Goal: Information Seeking & Learning: Learn about a topic

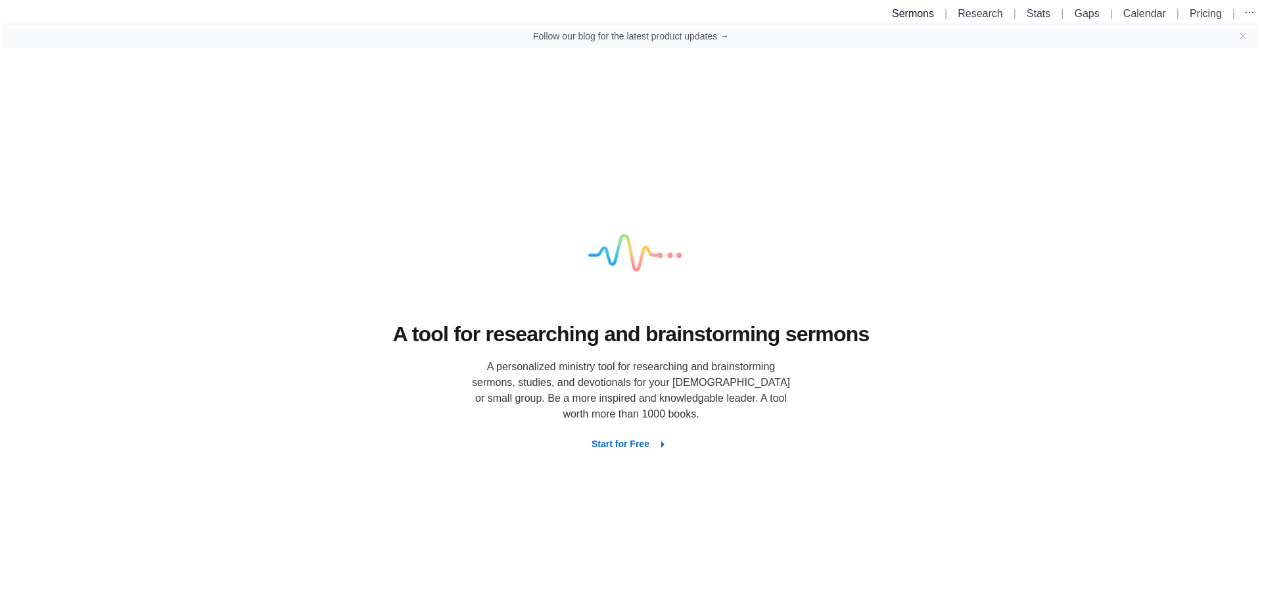
click at [901, 18] on link "Sermons" at bounding box center [913, 13] width 42 height 11
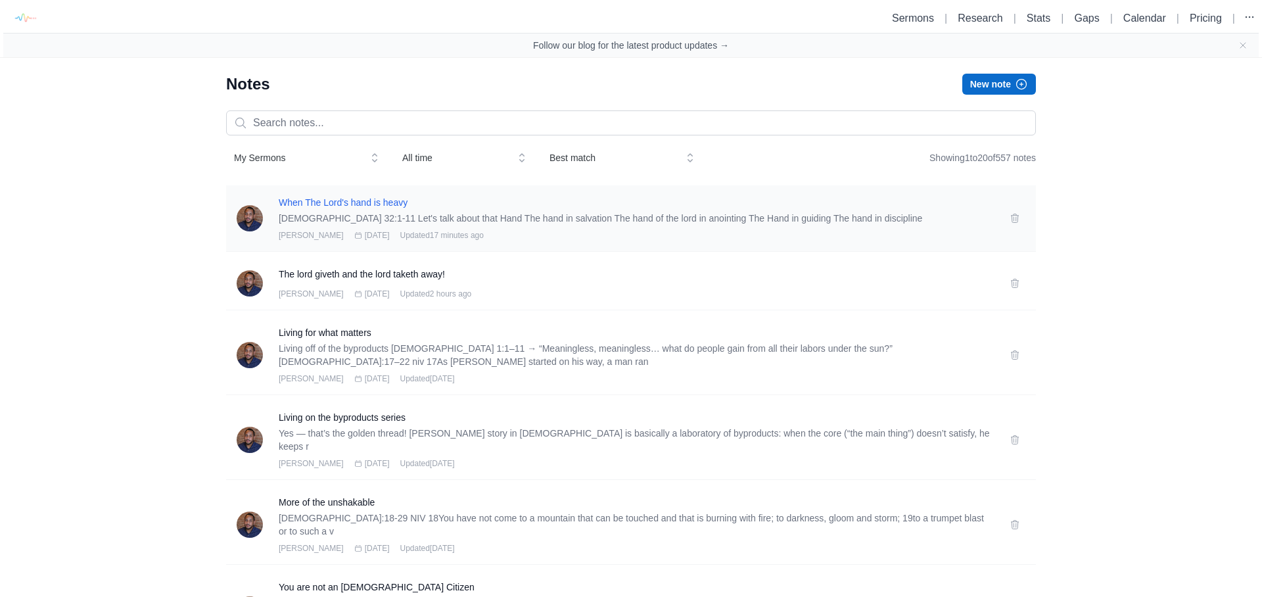
click at [379, 201] on h3 "When The Lord's hand is heavy" at bounding box center [636, 202] width 715 height 13
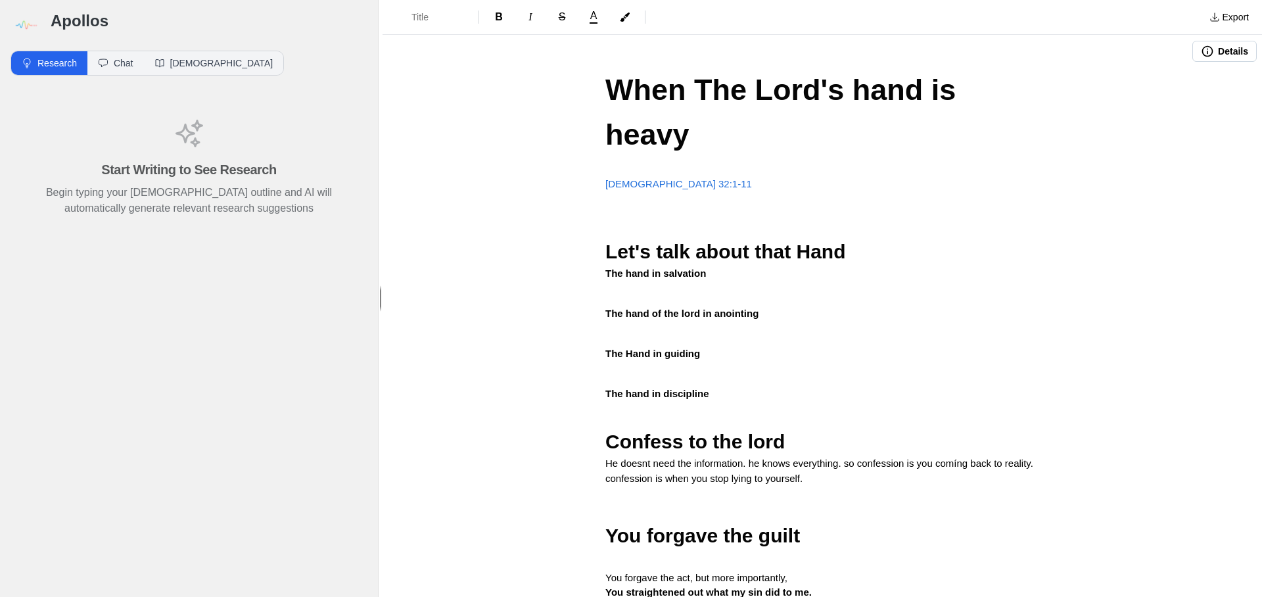
click at [856, 89] on span "When The Lord's hand is heavy" at bounding box center [784, 112] width 359 height 78
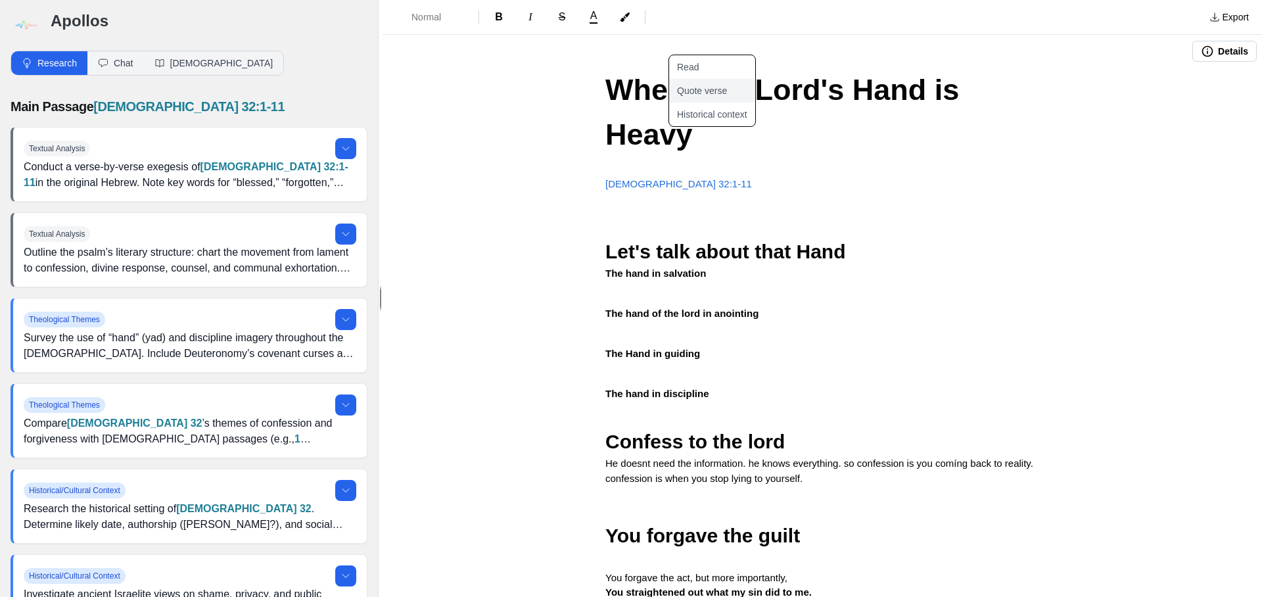
click at [708, 87] on button "Quote verse" at bounding box center [720, 91] width 102 height 24
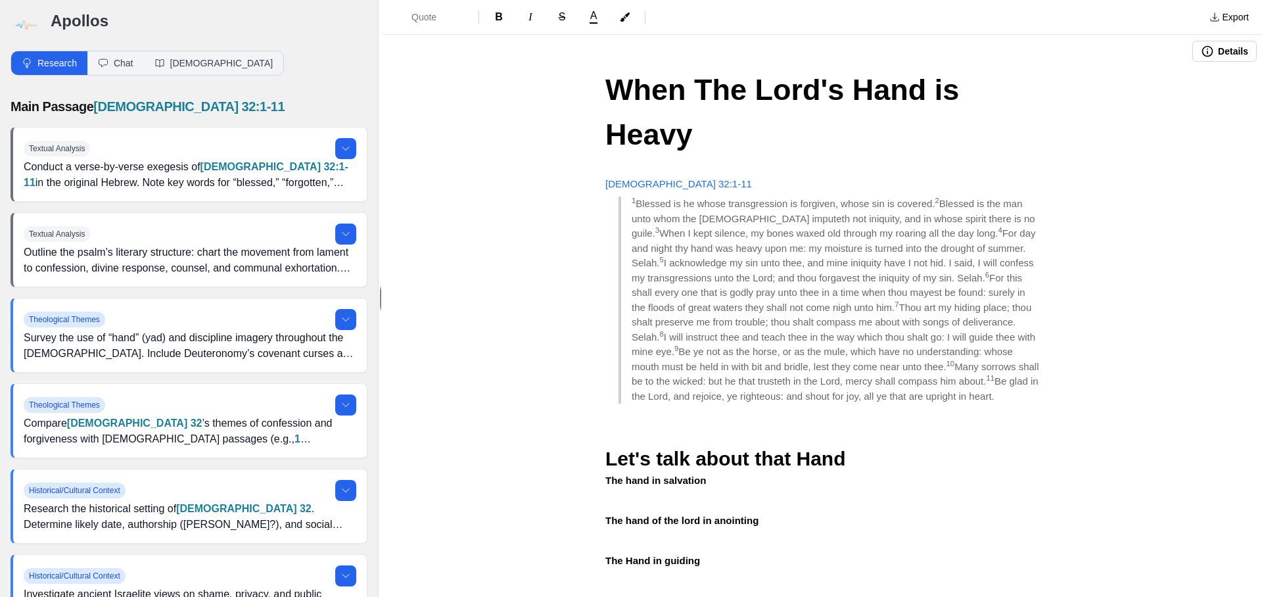
click at [664, 256] on span "5" at bounding box center [662, 260] width 4 height 8
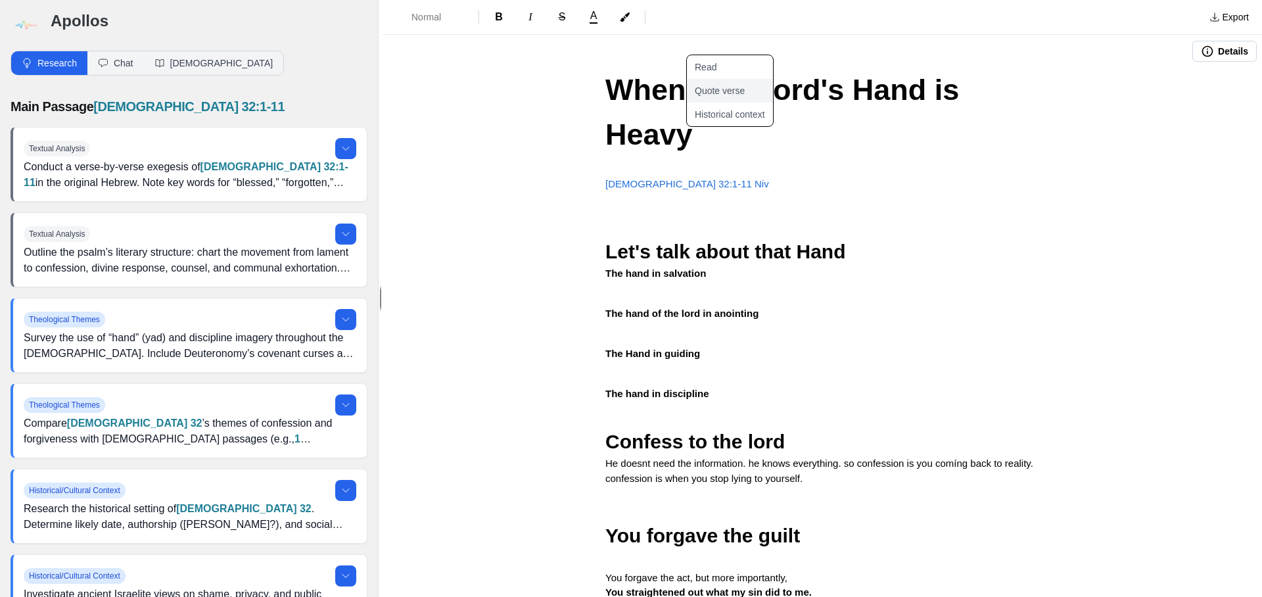
click at [736, 98] on button "Quote verse" at bounding box center [738, 91] width 102 height 24
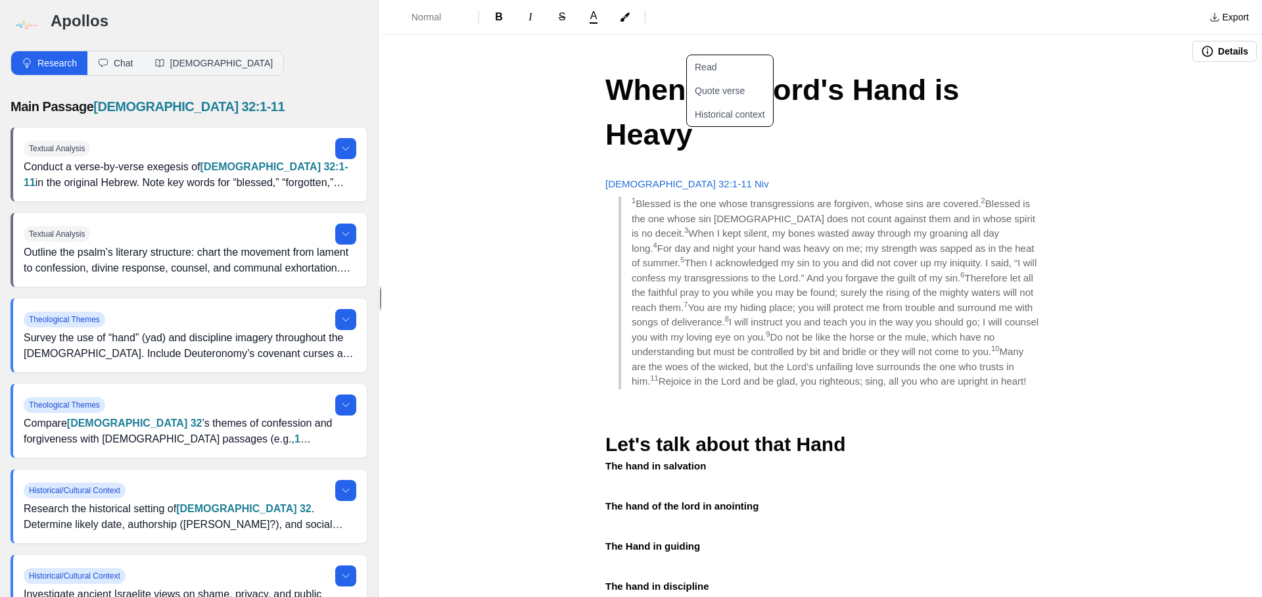
click at [680, 256] on span "5" at bounding box center [682, 260] width 4 height 8
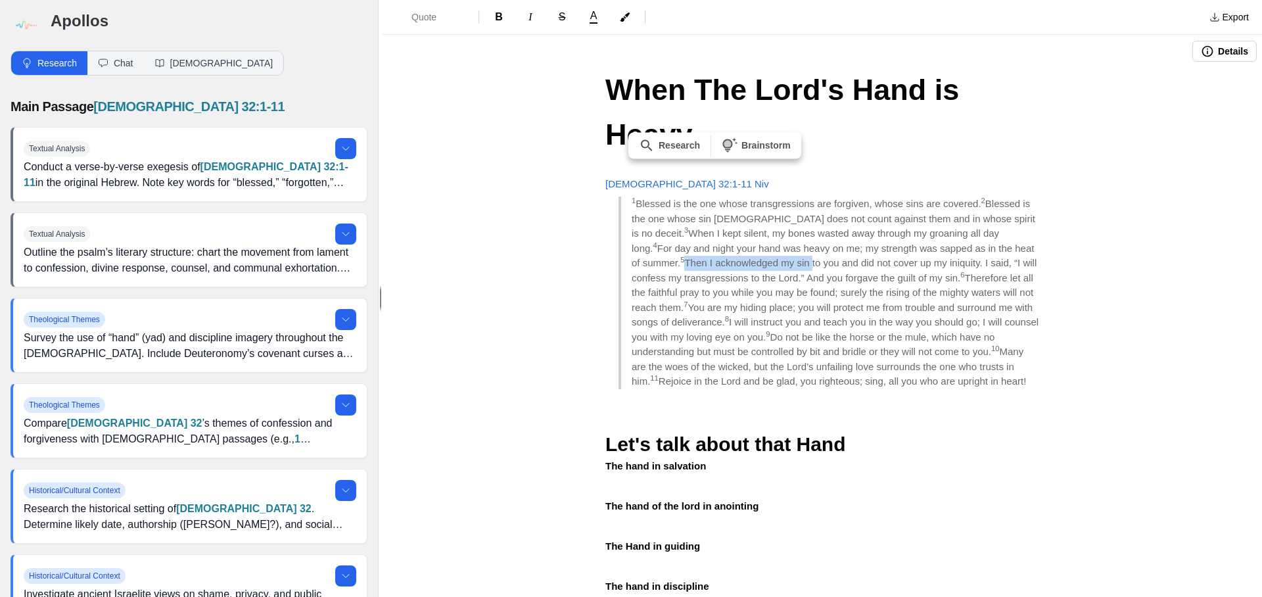
drag, startPoint x: 631, startPoint y: 216, endPoint x: 766, endPoint y: 214, distance: 134.8
click at [767, 214] on blockquote "1 Blessed is the one whose transgressions are forgiven, whose sins are covered.…" at bounding box center [829, 293] width 421 height 193
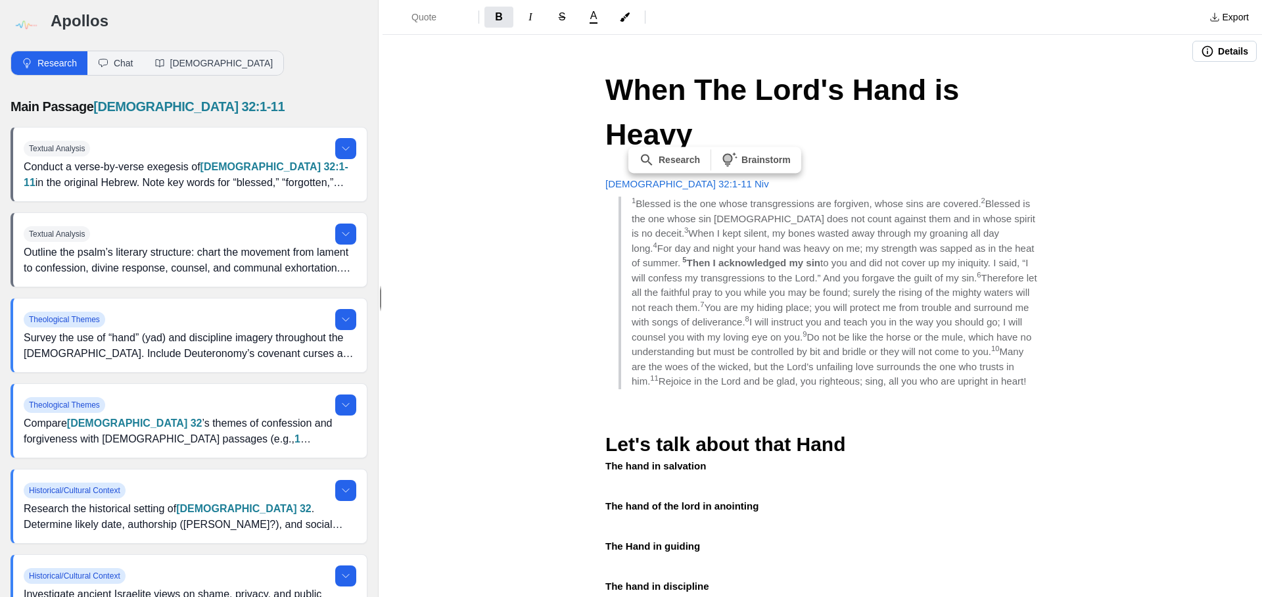
click at [768, 316] on span "I will instruct you and teach you in the way you should go; I will counsel you …" at bounding box center [828, 329] width 393 height 26
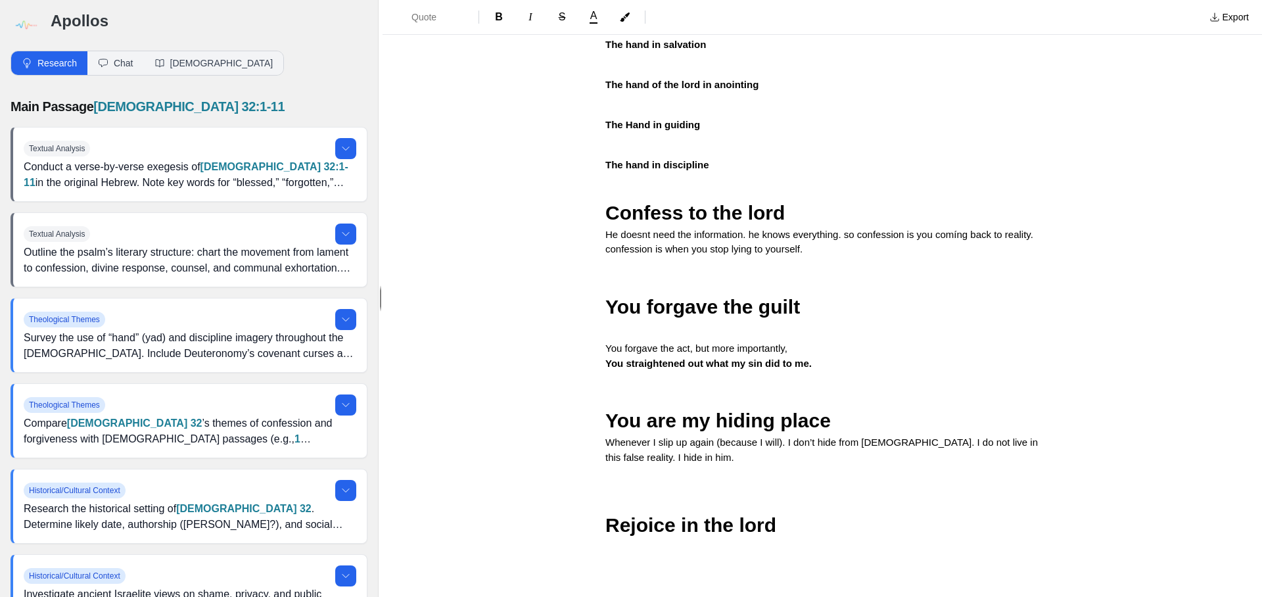
scroll to position [421, 0]
click at [813, 199] on h2 "Confess to the lord" at bounding box center [822, 214] width 434 height 30
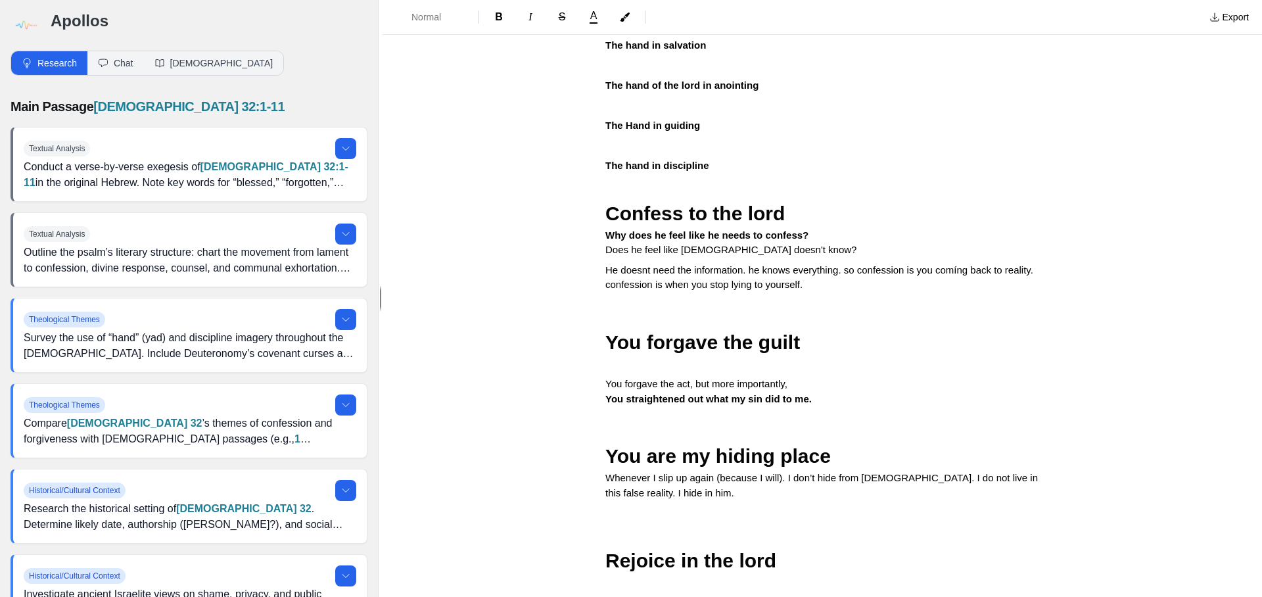
click at [625, 27] on div "Normal B I S A" at bounding box center [793, 17] width 811 height 24
click at [691, 244] on span "Does he feel like [DEMOGRAPHIC_DATA] doesn't know?" at bounding box center [730, 249] width 251 height 11
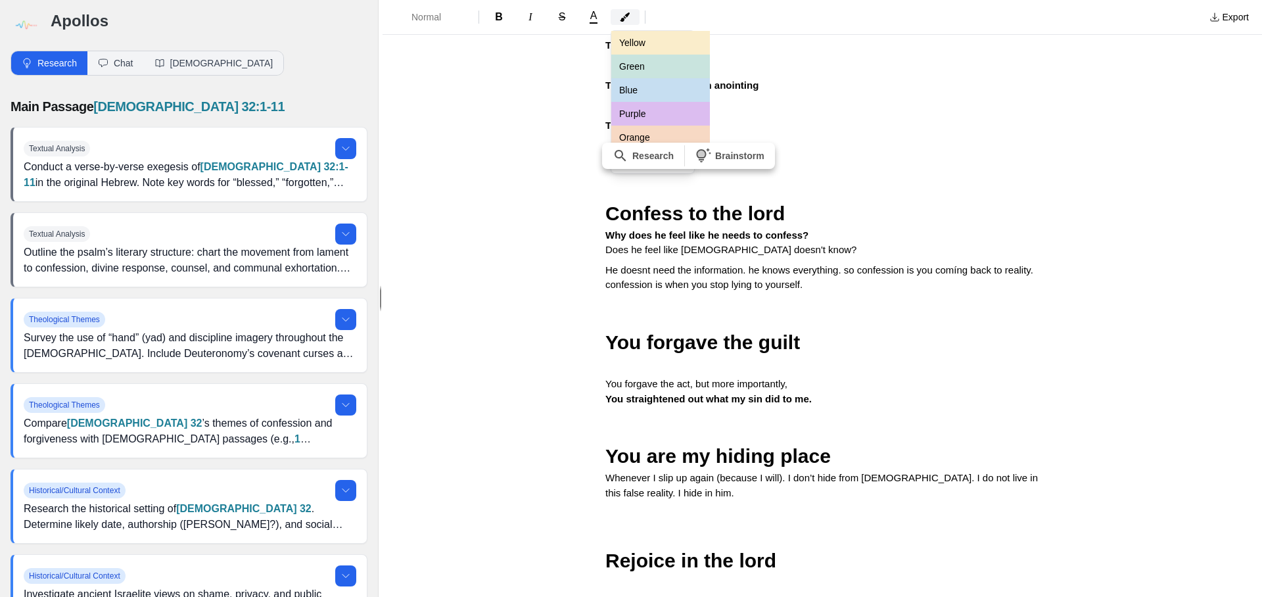
click at [621, 20] on icon "button" at bounding box center [625, 16] width 10 height 9
click at [646, 69] on button "Green" at bounding box center [660, 67] width 99 height 24
click at [878, 210] on div "Normal B I S A Yellow Green Blue Purple Orange Clear Export Details When The Lo…" at bounding box center [823, 298] width 880 height 597
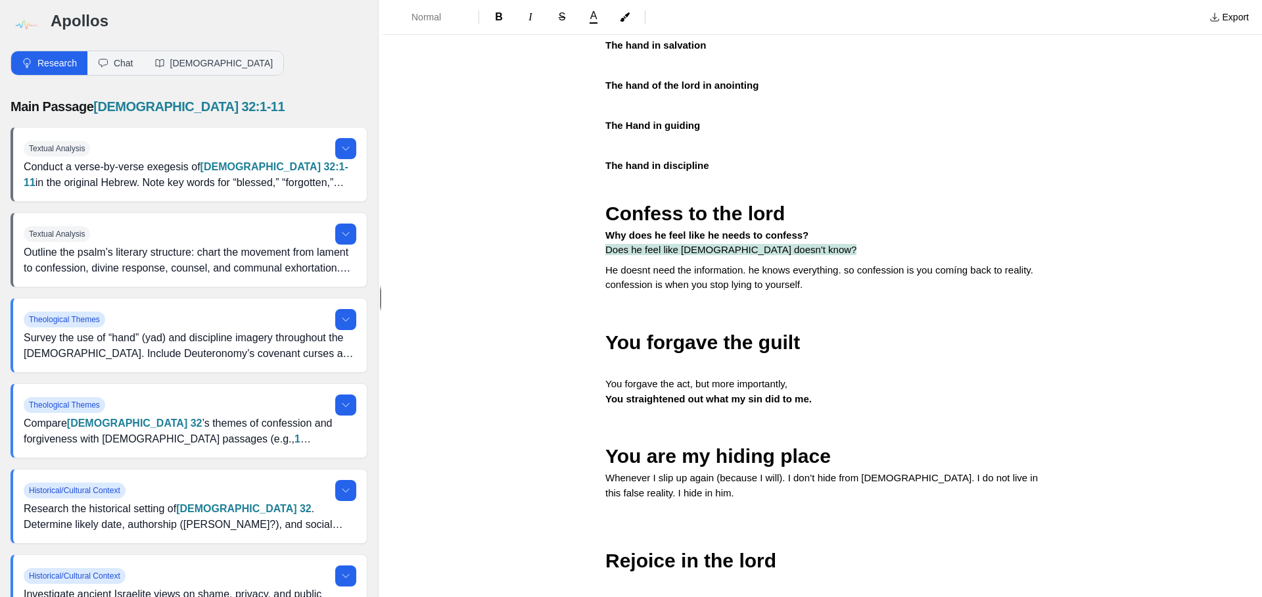
click at [822, 243] on p "Does he feel like [DEMOGRAPHIC_DATA] doesn't know?" at bounding box center [822, 250] width 434 height 15
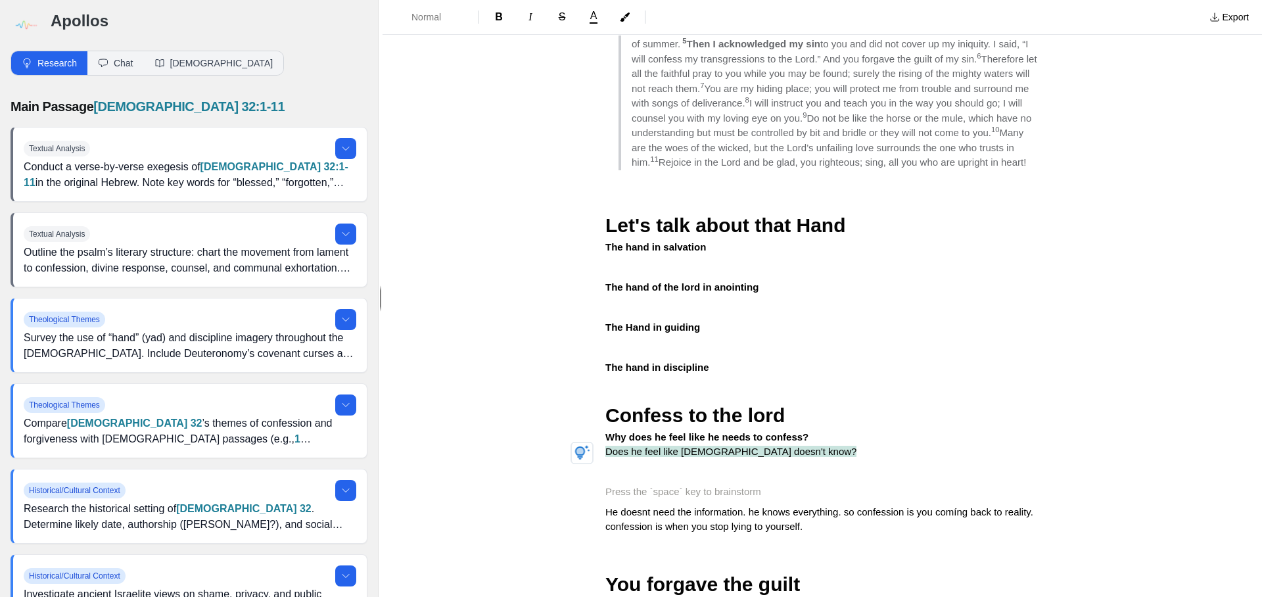
scroll to position [218, 0]
click at [592, 20] on span "A" at bounding box center [593, 16] width 7 height 11
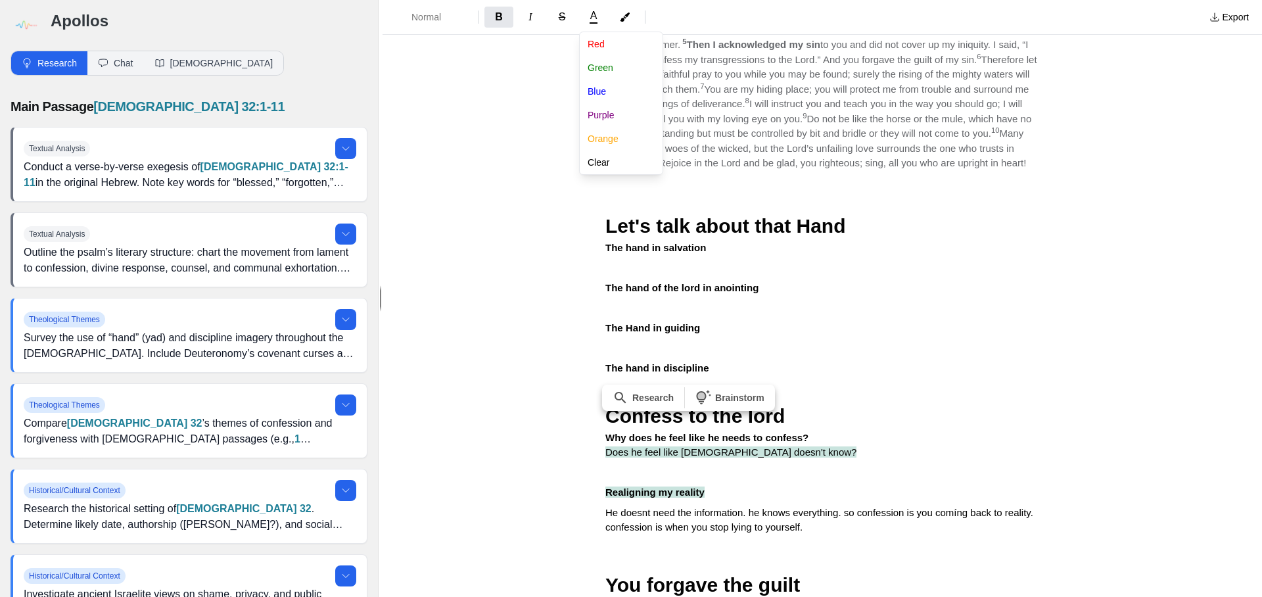
click at [626, 16] on div "Normal B I S A [PERSON_NAME] Blue Purple Orange Clear" at bounding box center [793, 17] width 811 height 24
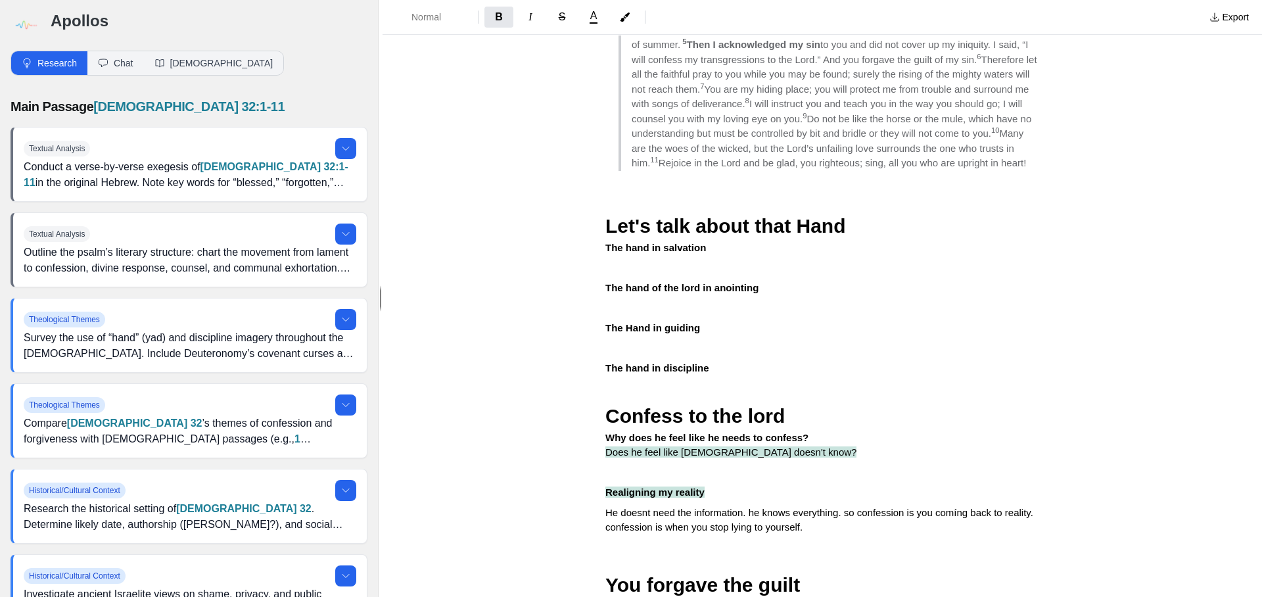
click at [626, 16] on icon "button" at bounding box center [625, 16] width 10 height 9
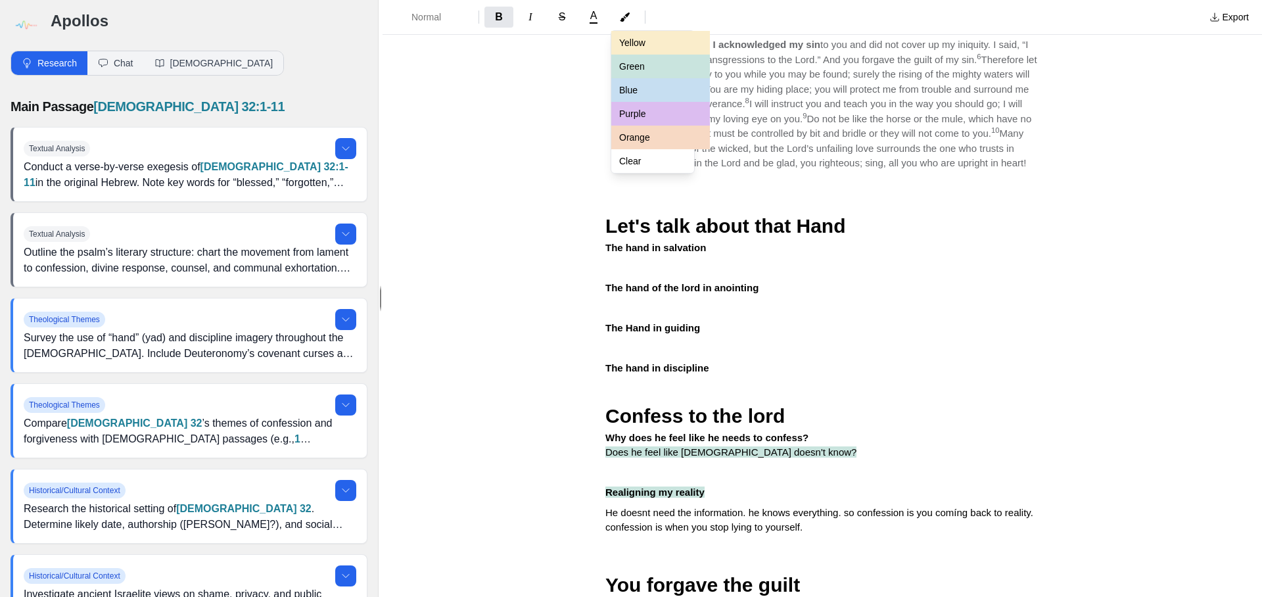
click at [650, 163] on button "Clear" at bounding box center [660, 161] width 99 height 24
click at [736, 454] on div "Normal B I S A Yellow Green Blue Purple Orange Clear Export Details When The Lo…" at bounding box center [823, 298] width 880 height 597
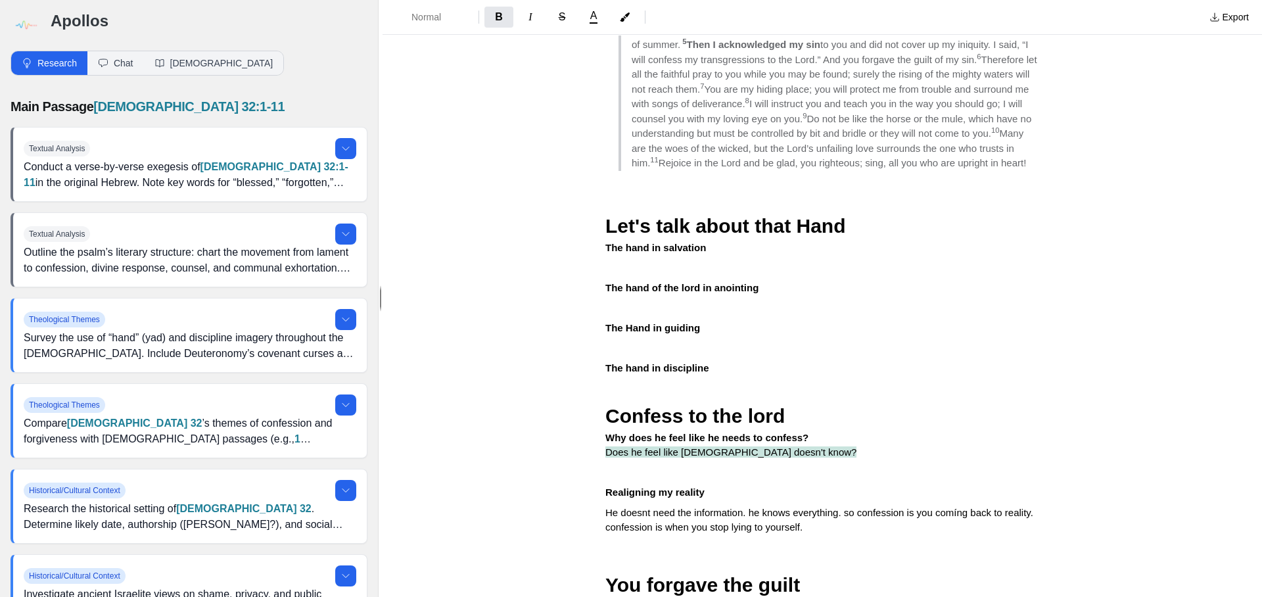
click at [722, 485] on p "Realigning my reality" at bounding box center [822, 492] width 434 height 15
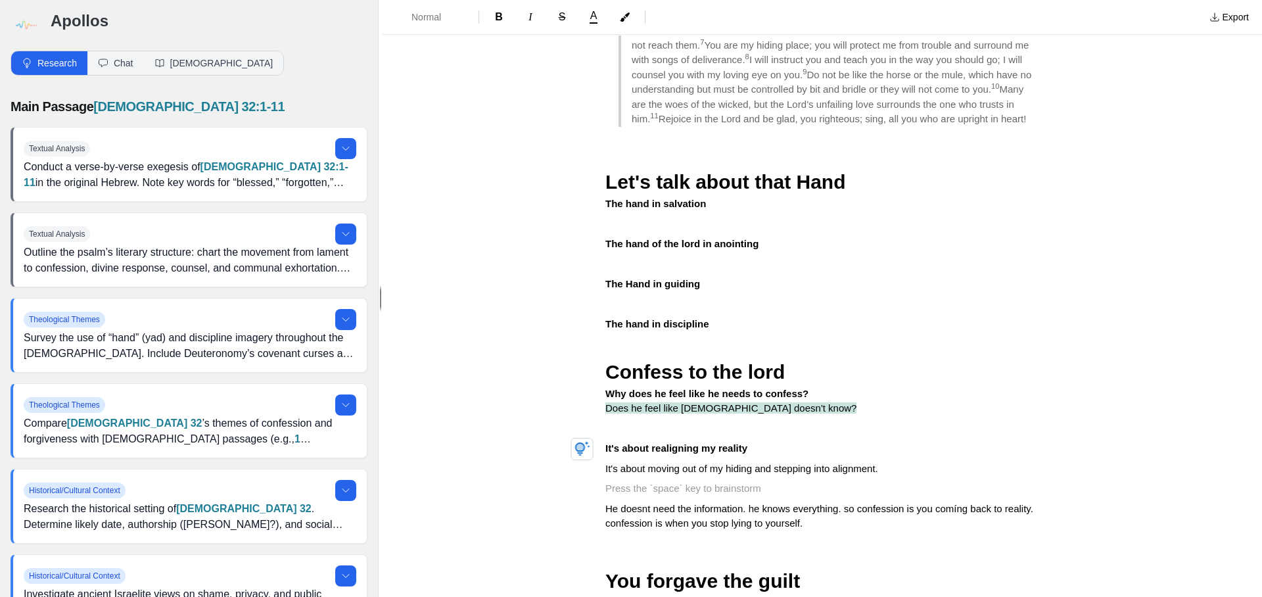
scroll to position [320, 0]
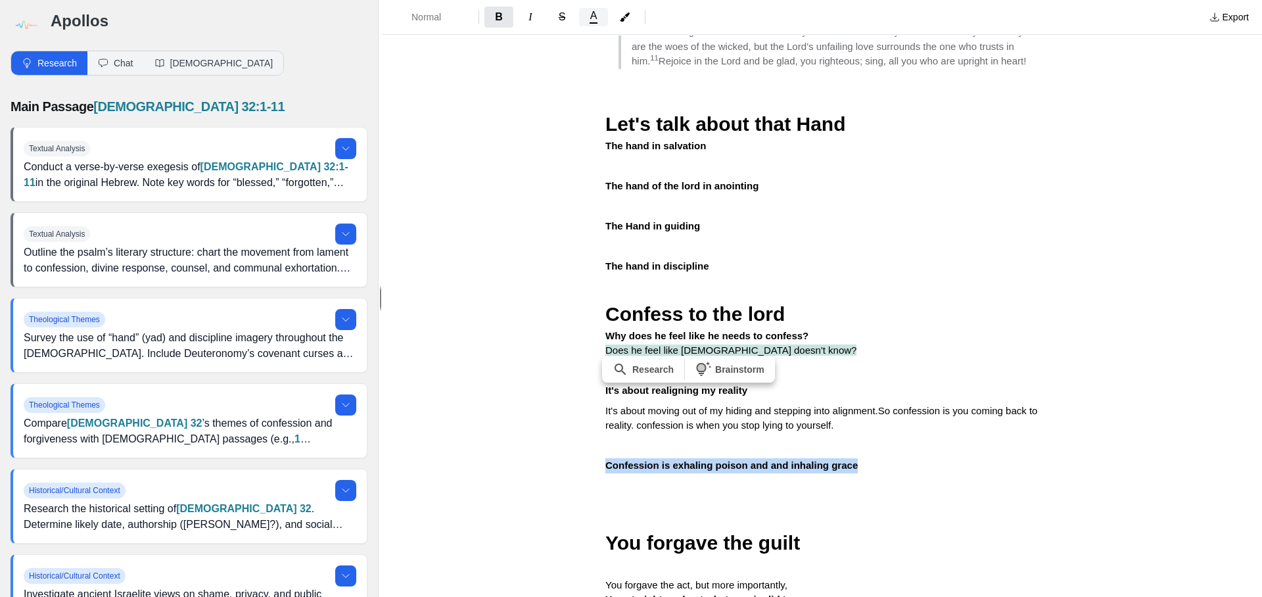
click at [597, 20] on span "A" at bounding box center [593, 16] width 7 height 11
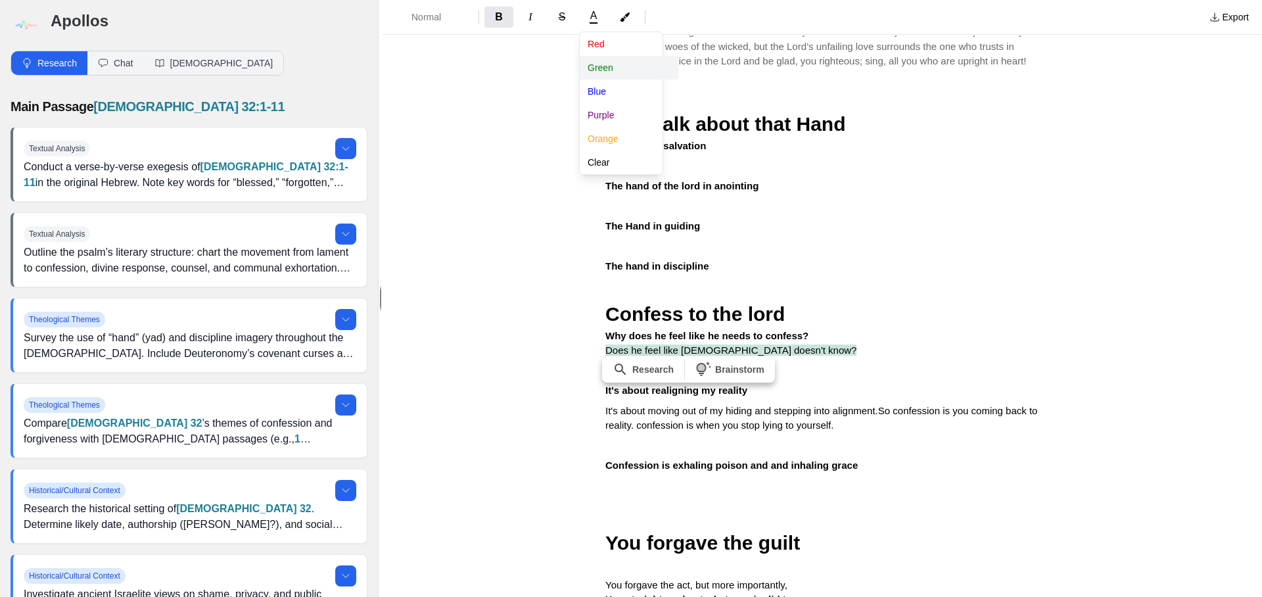
click at [603, 66] on button "Green" at bounding box center [629, 68] width 99 height 24
click at [608, 115] on button "Purple" at bounding box center [629, 115] width 99 height 24
click at [1164, 417] on div "Normal B I S A [PERSON_NAME] Blue Purple Orange Clear Export Details When The L…" at bounding box center [823, 298] width 880 height 597
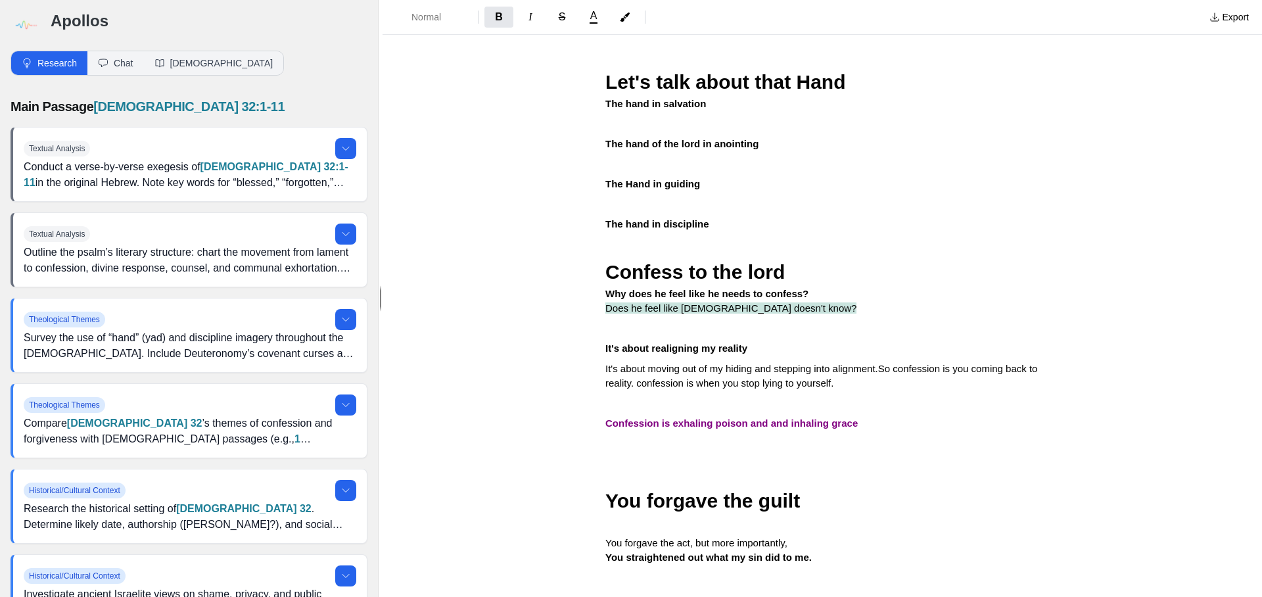
scroll to position [387, 0]
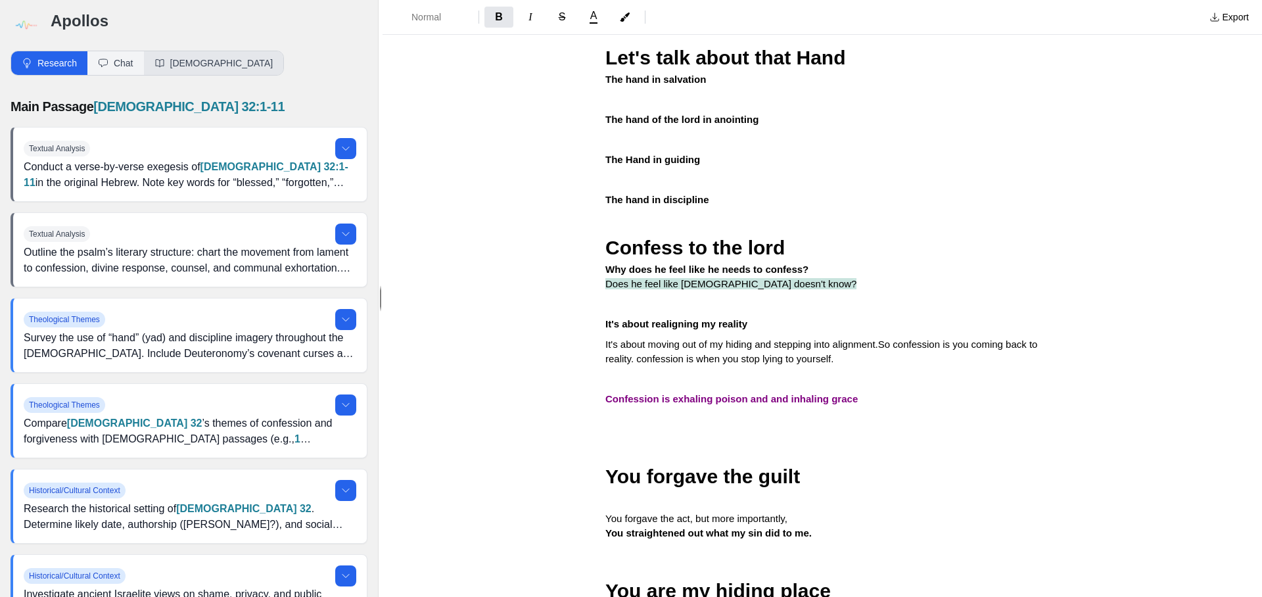
click at [174, 60] on button "[DEMOGRAPHIC_DATA]" at bounding box center [214, 63] width 140 height 24
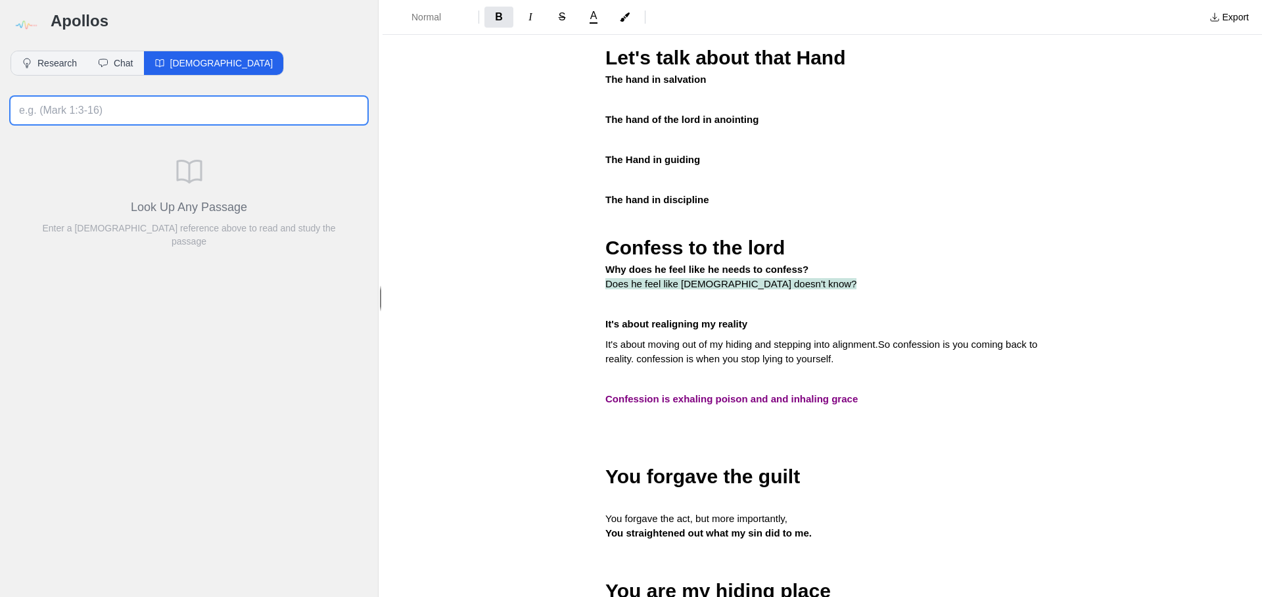
click at [153, 112] on input at bounding box center [189, 111] width 357 height 28
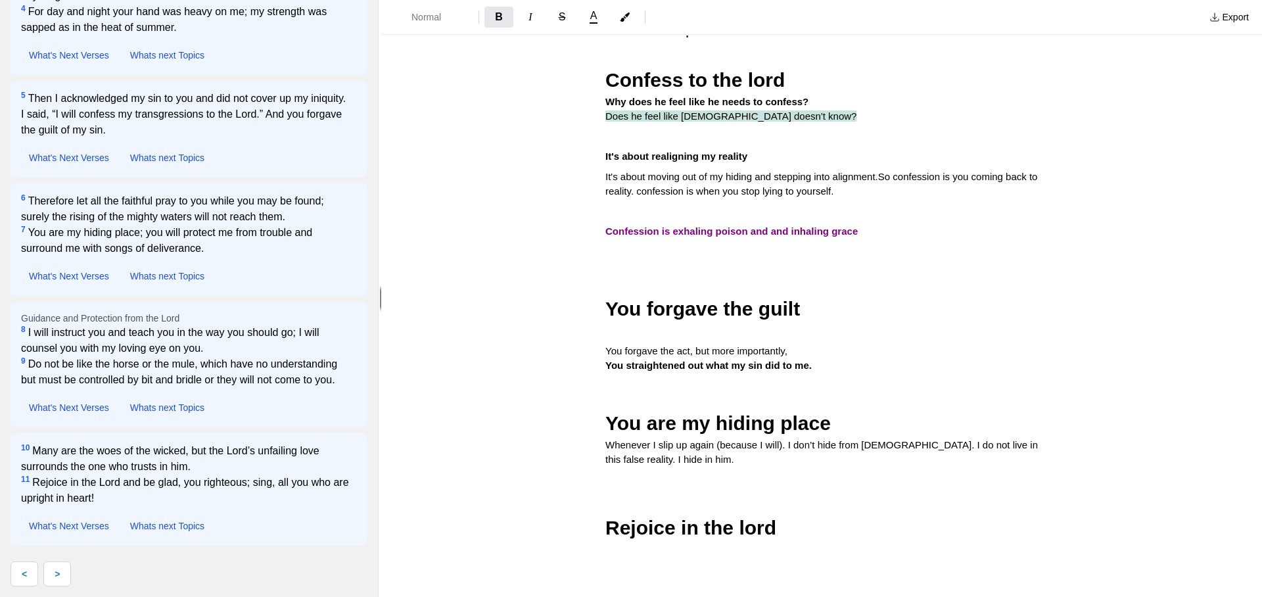
scroll to position [554, 0]
type input "[DEMOGRAPHIC_DATA] 32"
click at [684, 427] on div "When The Lord's Hand is Heavy [DEMOGRAPHIC_DATA] 32:1-11 Niv 1 Blessed is the o…" at bounding box center [822, 77] width 526 height 1127
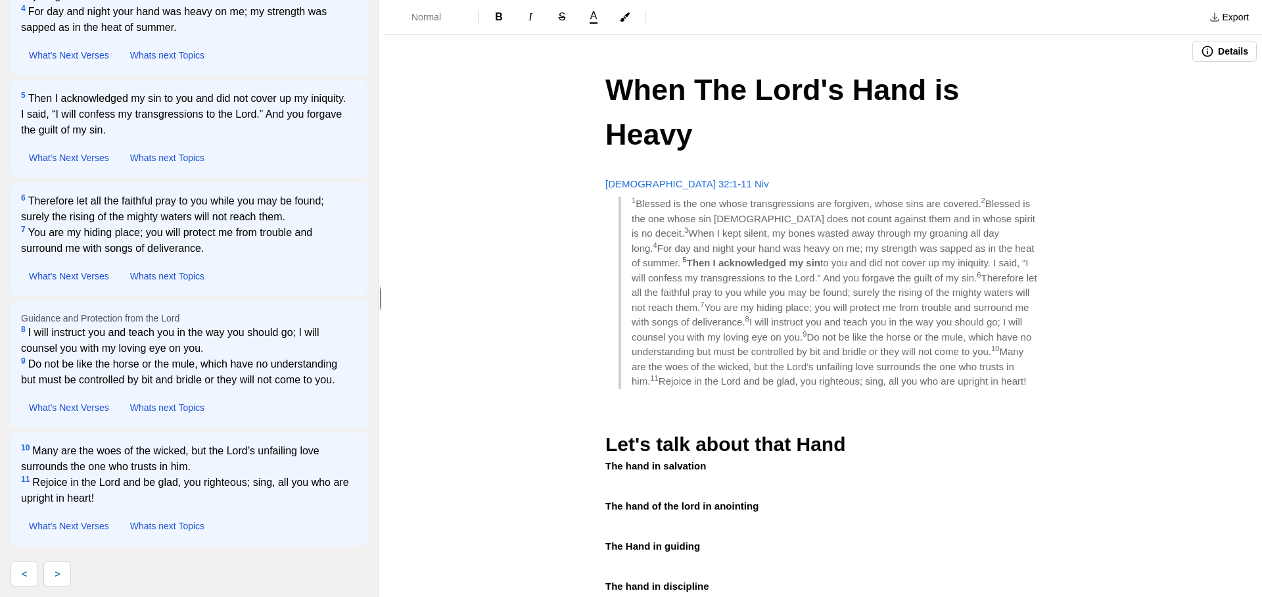
scroll to position [0, 0]
click at [666, 178] on span "[DEMOGRAPHIC_DATA] 32:1-11 Niv" at bounding box center [687, 183] width 164 height 11
click at [749, 315] on span "8" at bounding box center [748, 319] width 4 height 8
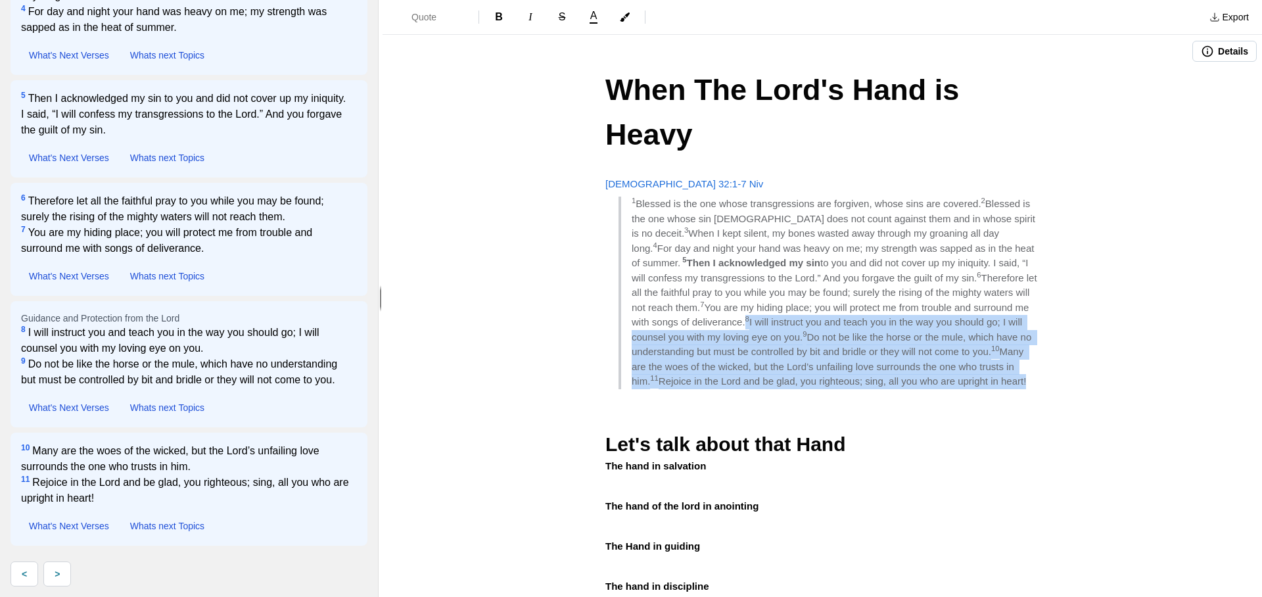
click at [781, 344] on blockquote "1 Blessed is the one whose transgressions are forgiven, whose sins are covered.…" at bounding box center [829, 293] width 421 height 193
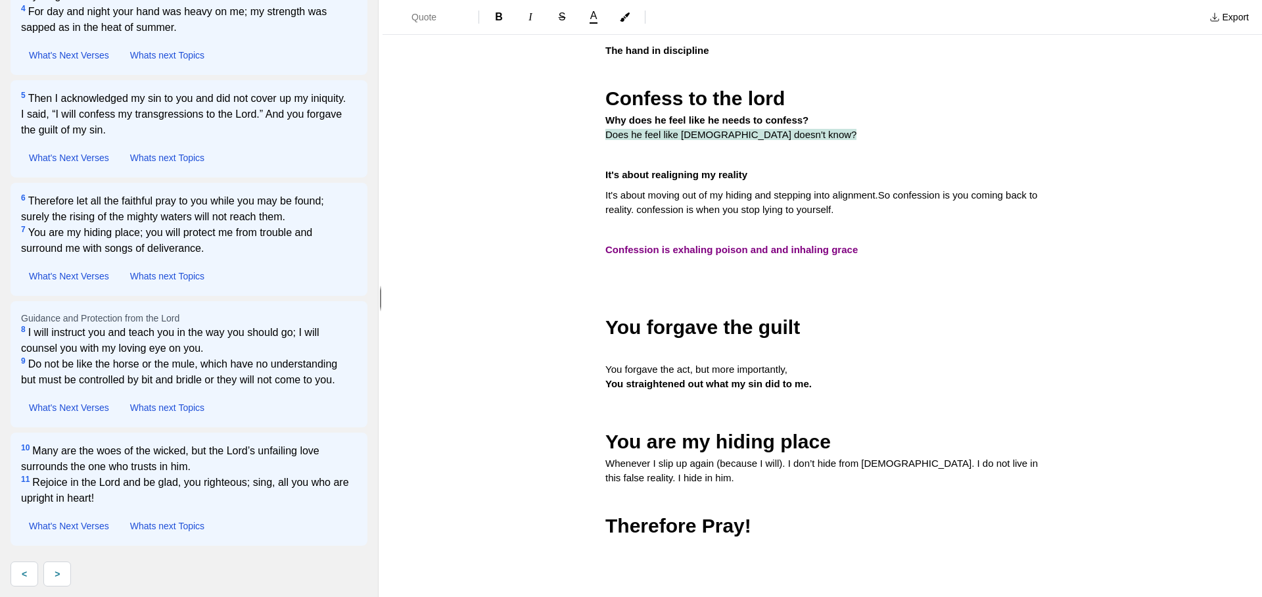
scroll to position [476, 0]
click at [765, 511] on h2 "Therefore Pray!" at bounding box center [822, 526] width 434 height 30
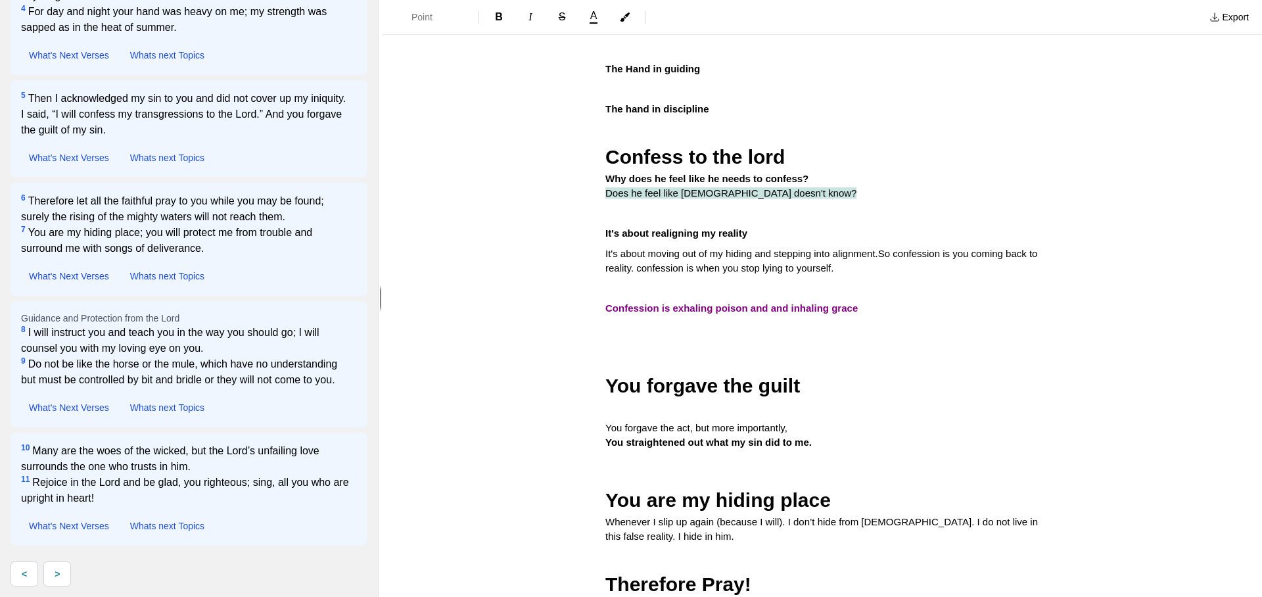
scroll to position [427, 0]
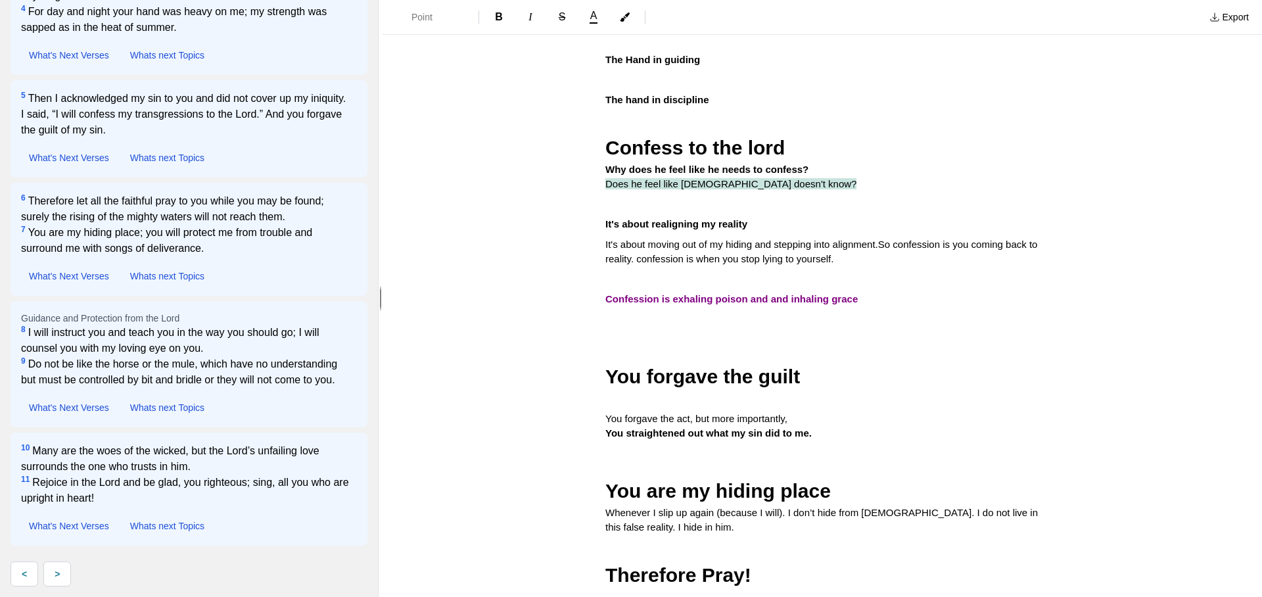
click at [689, 446] on h2 "You are my hiding place" at bounding box center [822, 475] width 434 height 59
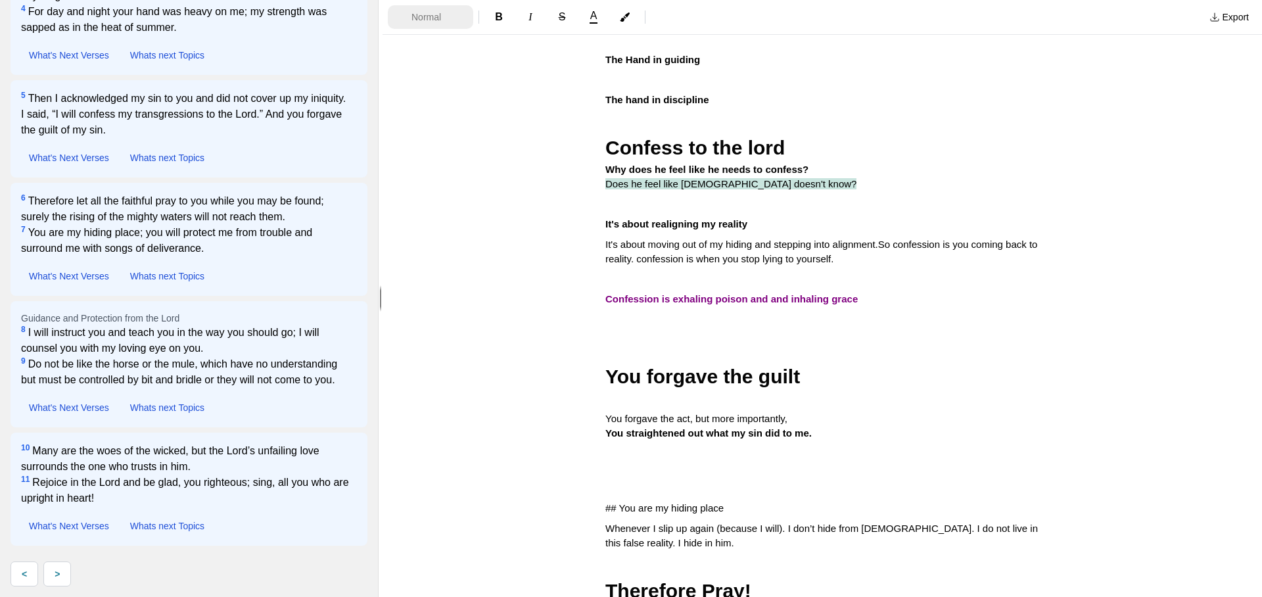
click at [437, 24] on button "Normal" at bounding box center [430, 17] width 85 height 24
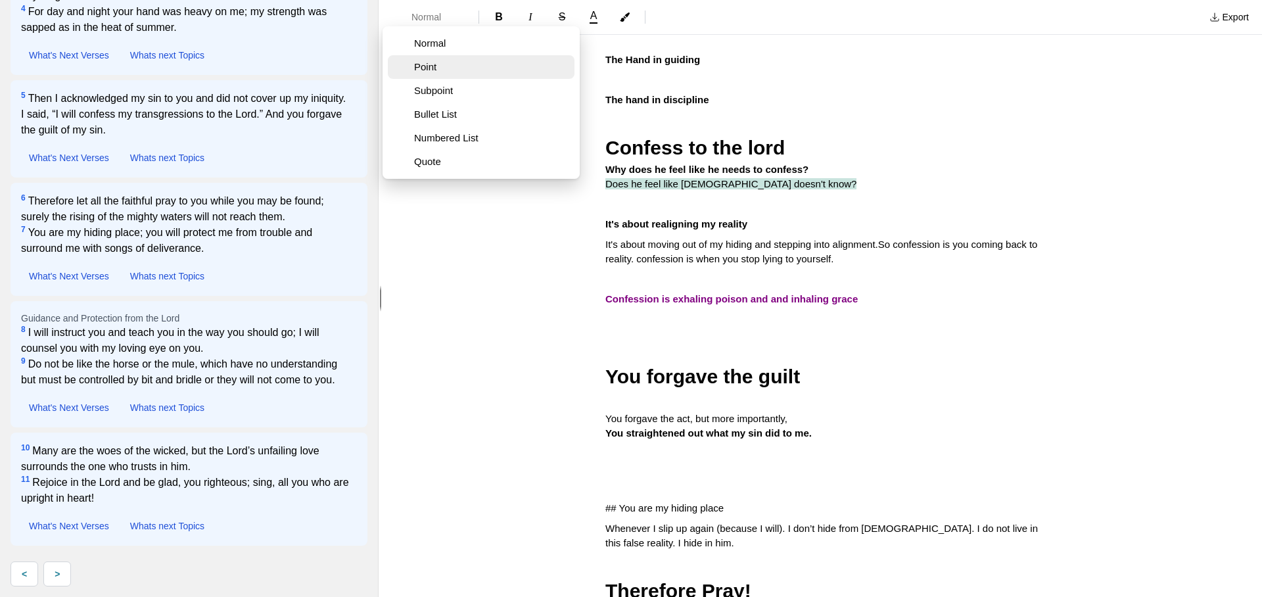
click at [440, 62] on span "Point" at bounding box center [491, 66] width 155 height 13
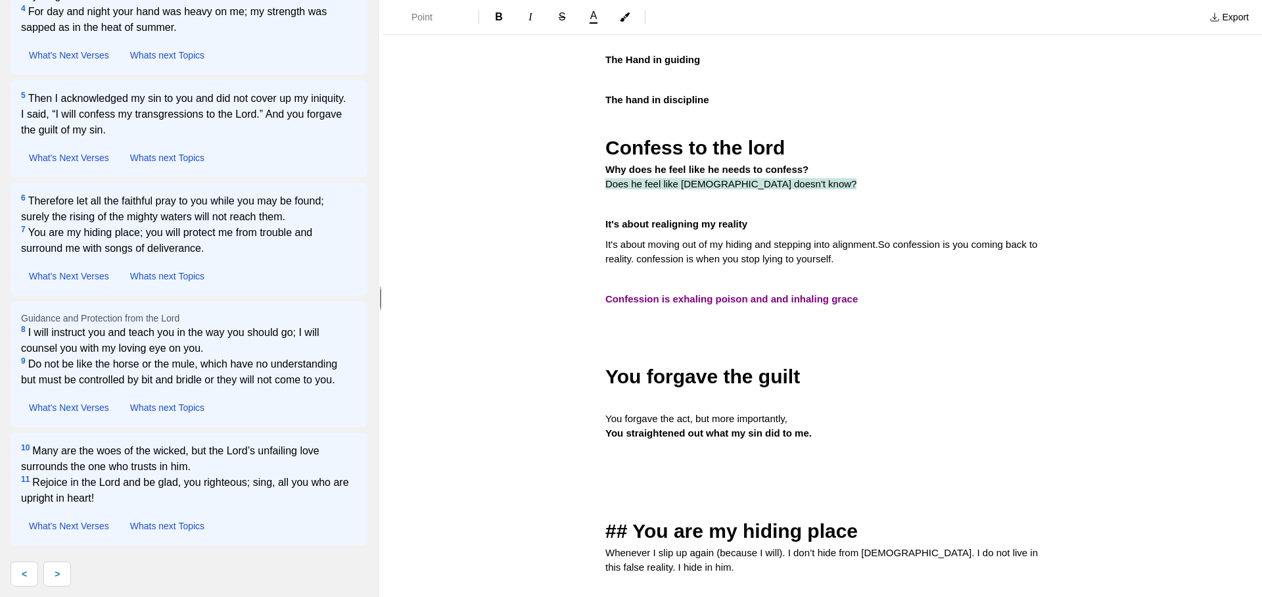
click at [636, 520] on span "## You are my hiding place" at bounding box center [731, 531] width 252 height 22
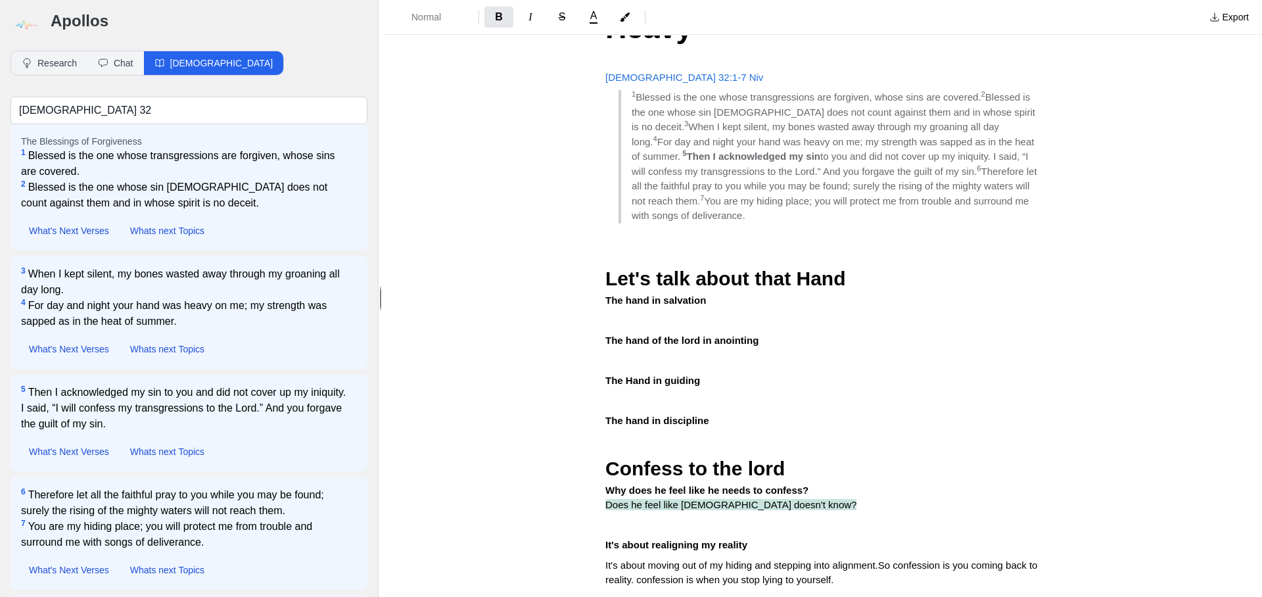
scroll to position [0, 0]
click at [766, 414] on p "The hand in discipline" at bounding box center [822, 421] width 434 height 15
click at [679, 243] on p at bounding box center [822, 250] width 434 height 15
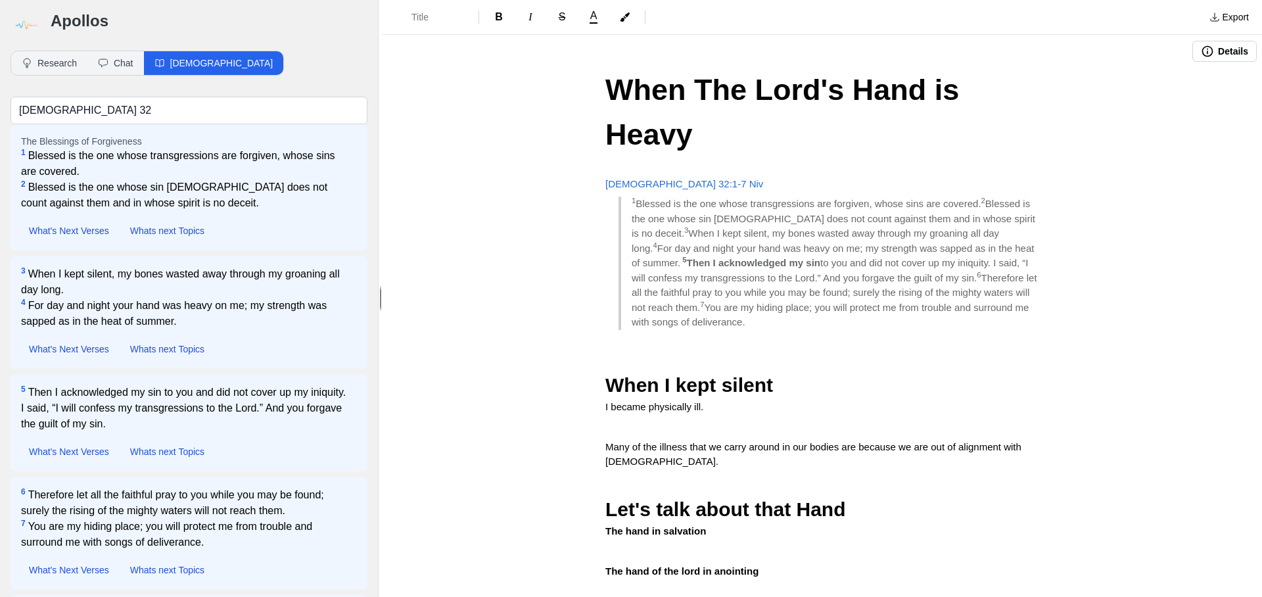
click at [667, 97] on span "When The Lord's Hand is Heavy" at bounding box center [786, 112] width 362 height 78
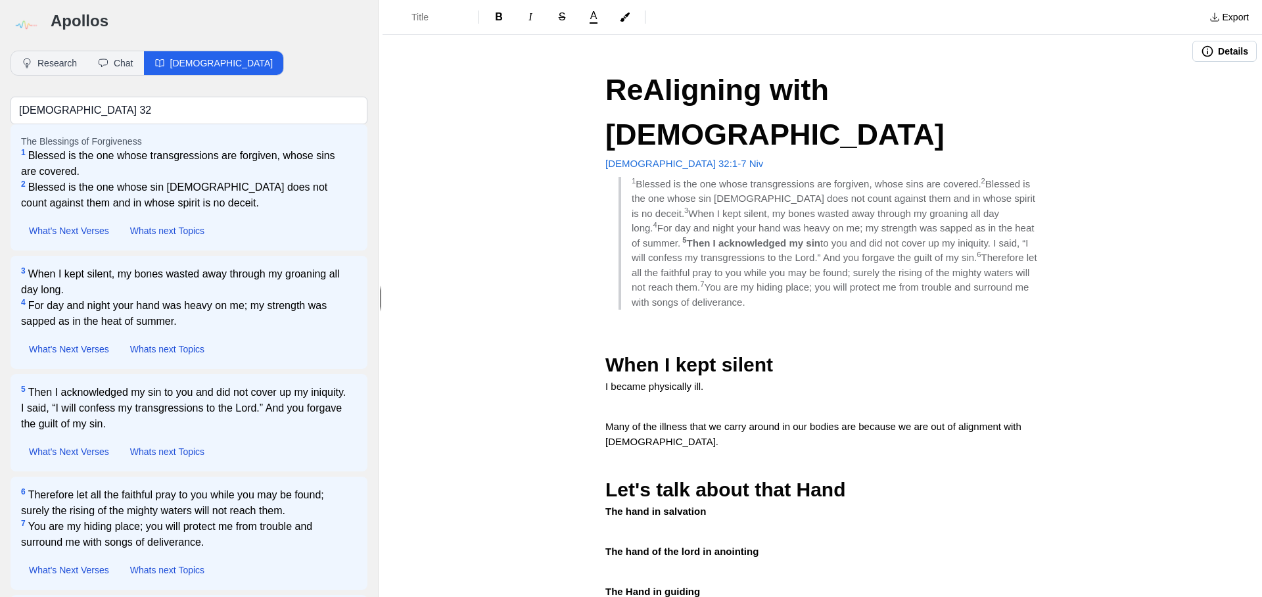
click at [653, 87] on span "ReAligning with [DEMOGRAPHIC_DATA]" at bounding box center [774, 112] width 339 height 78
